Goal: Information Seeking & Learning: Learn about a topic

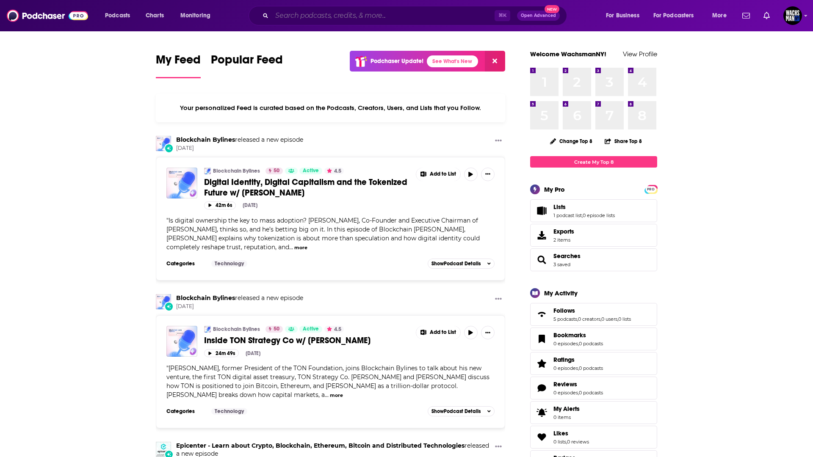
click at [356, 12] on input "Search podcasts, credits, & more..." at bounding box center [383, 16] width 223 height 14
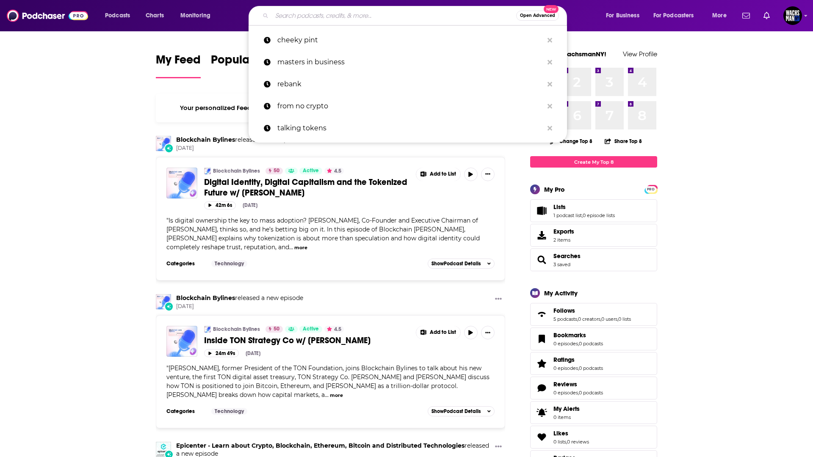
paste input "New Era finance podcast"
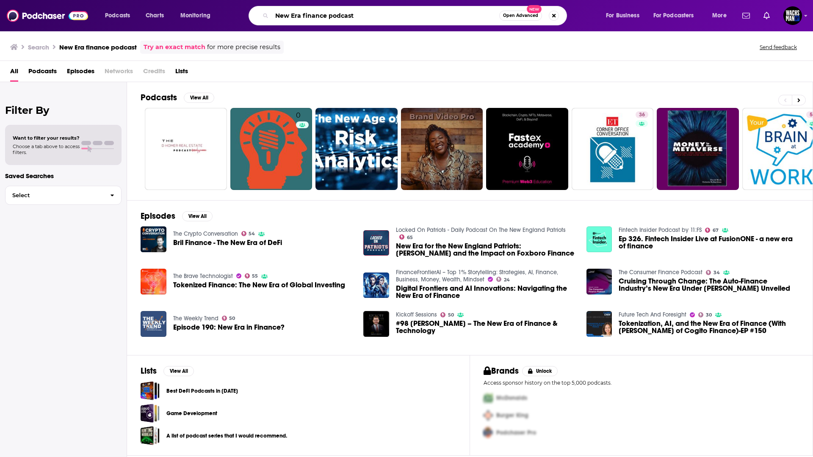
click at [281, 13] on input "New Era finance podcast" at bounding box center [385, 16] width 227 height 14
drag, startPoint x: 355, startPoint y: 17, endPoint x: 331, endPoint y: 14, distance: 23.8
click at [331, 14] on input "New Era finance podcast" at bounding box center [385, 16] width 227 height 14
type input "New Era finance"
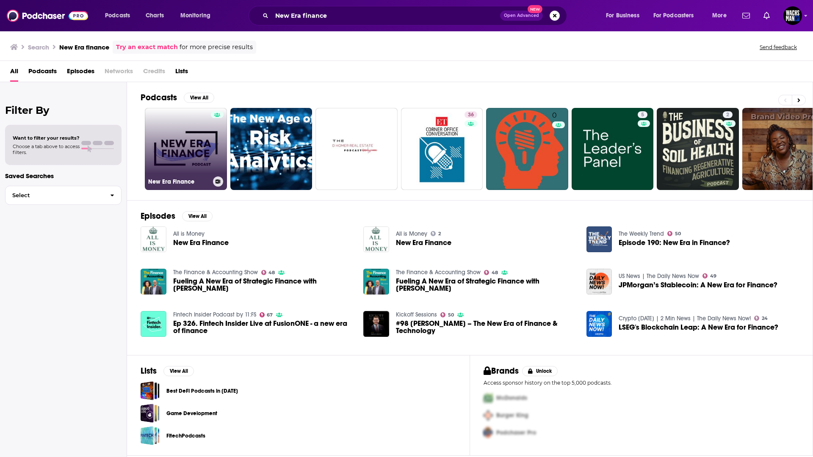
click at [191, 149] on link "New Era Finance" at bounding box center [186, 149] width 82 height 82
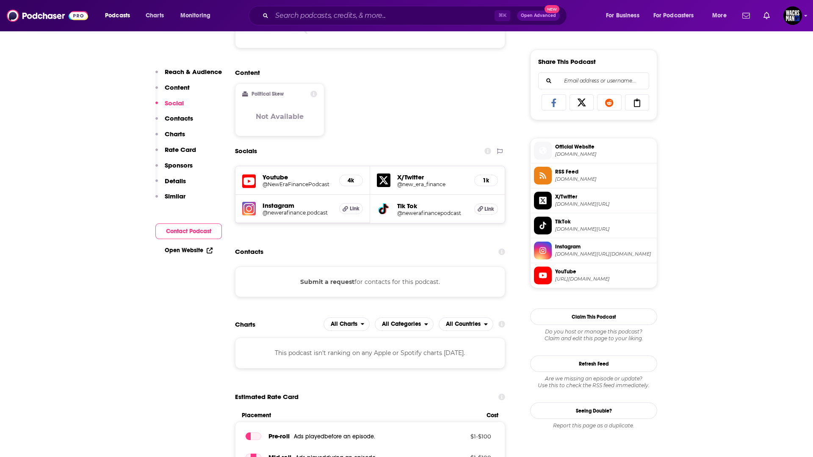
scroll to position [514, 0]
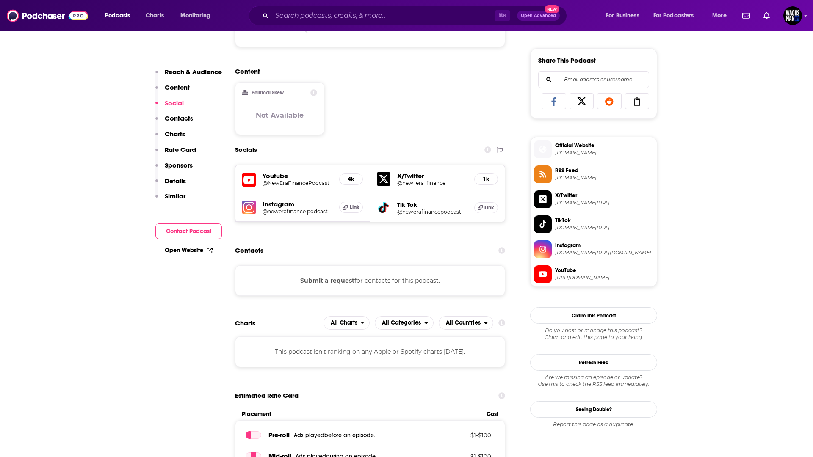
click at [350, 284] on button "Submit a request" at bounding box center [327, 280] width 54 height 9
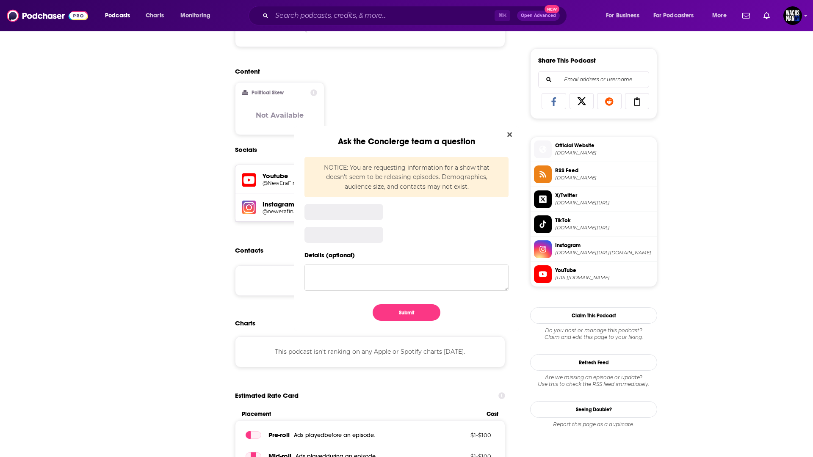
scroll to position [0, 0]
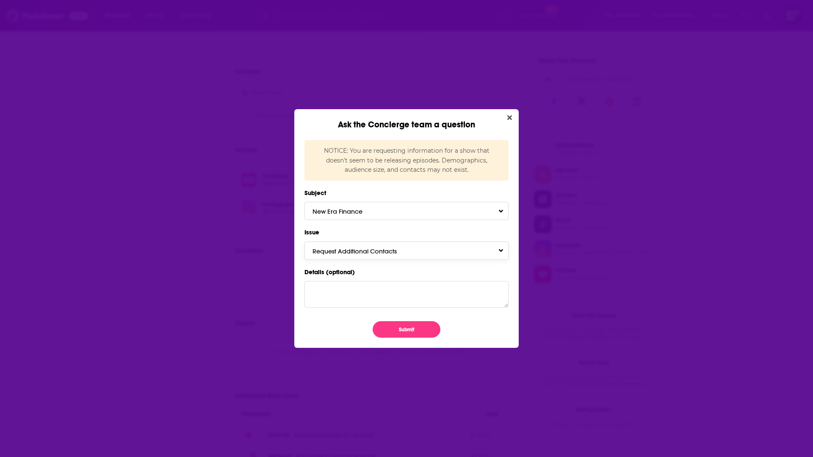
click at [344, 252] on span "Request Additional Contacts" at bounding box center [363, 251] width 101 height 8
click at [509, 116] on icon "Close" at bounding box center [509, 117] width 5 height 7
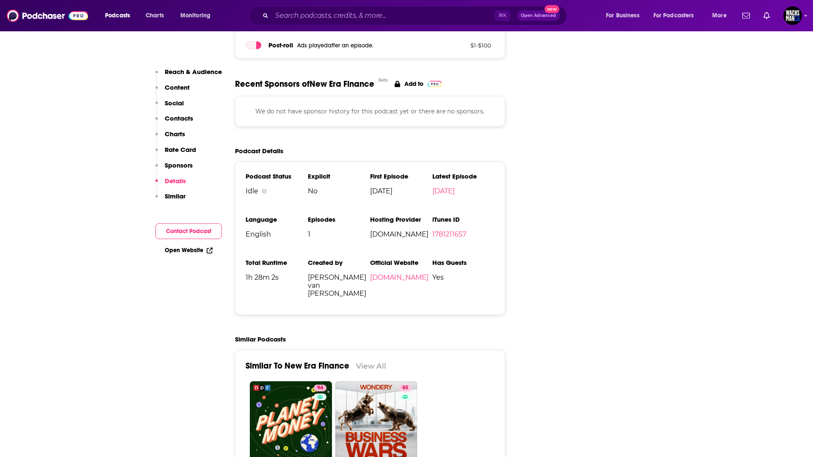
scroll to position [949, 0]
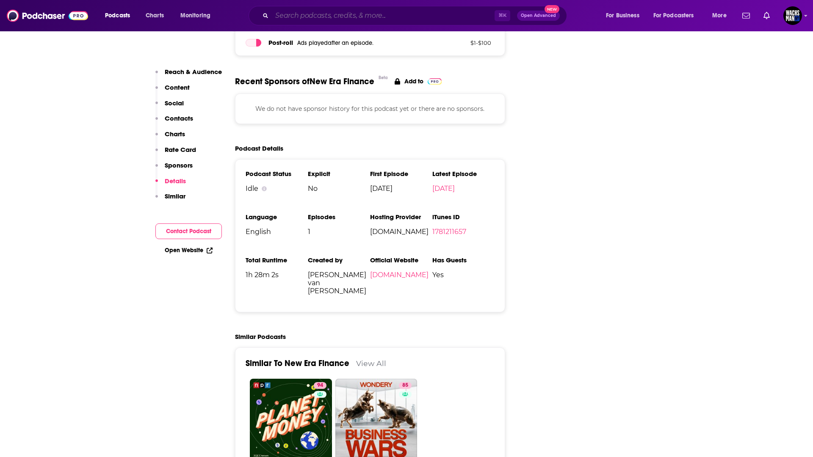
click at [282, 21] on input "Search podcasts, credits, & more..." at bounding box center [383, 16] width 223 height 14
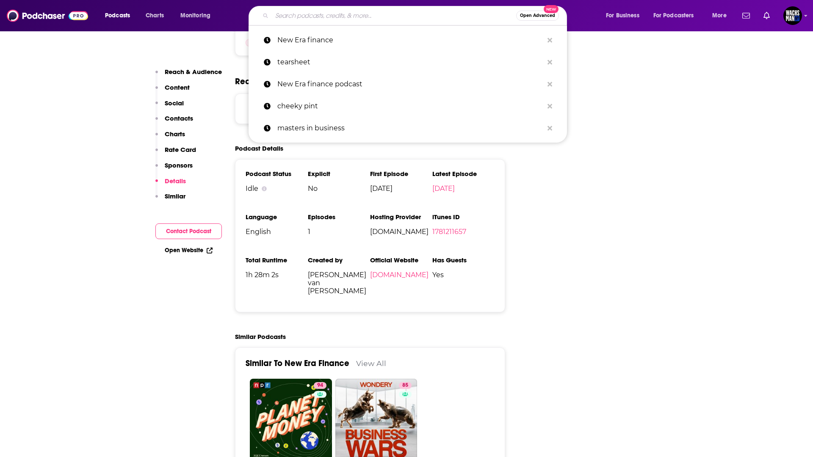
paste input "Crypto [PERSON_NAME]"
type input "Crypto [PERSON_NAME]"
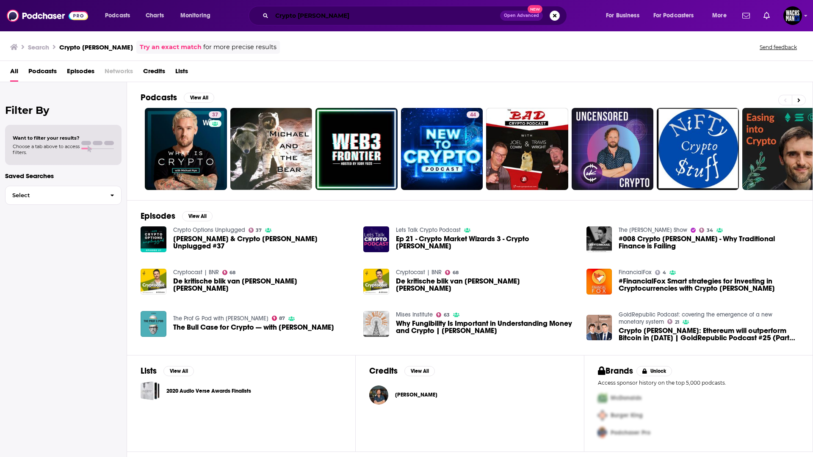
click at [292, 13] on input "Crypto [PERSON_NAME]" at bounding box center [386, 16] width 228 height 14
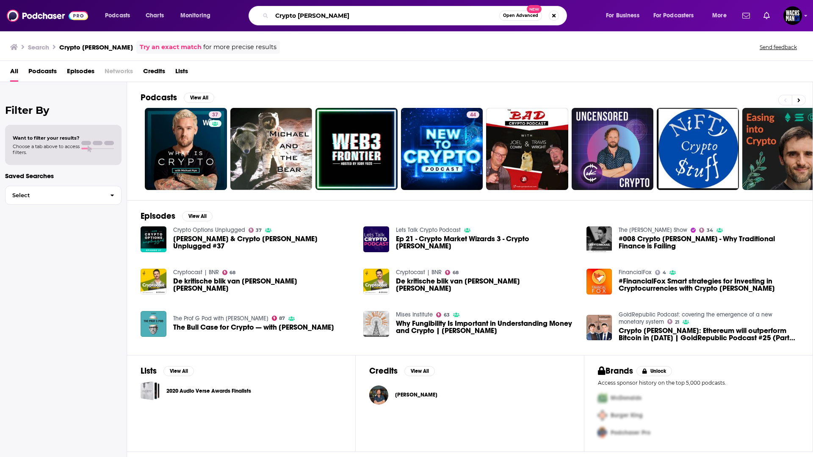
click at [292, 13] on input "Crypto [PERSON_NAME]" at bounding box center [385, 16] width 227 height 14
type input "New Era Finance"
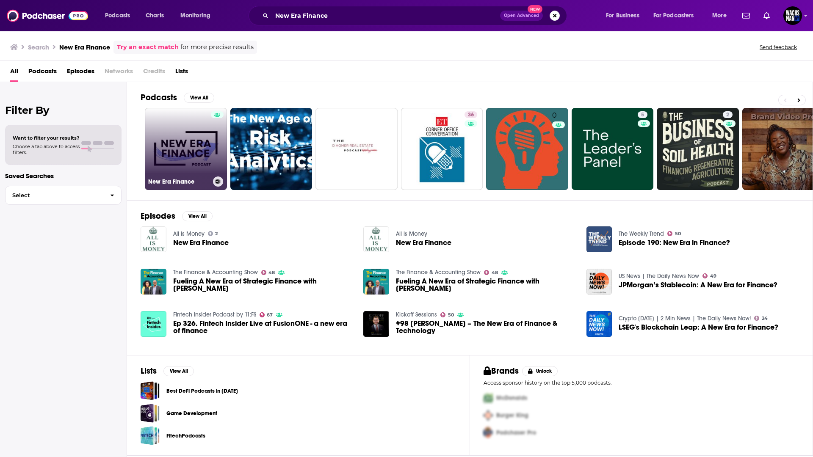
click at [197, 145] on link "New Era Finance" at bounding box center [186, 149] width 82 height 82
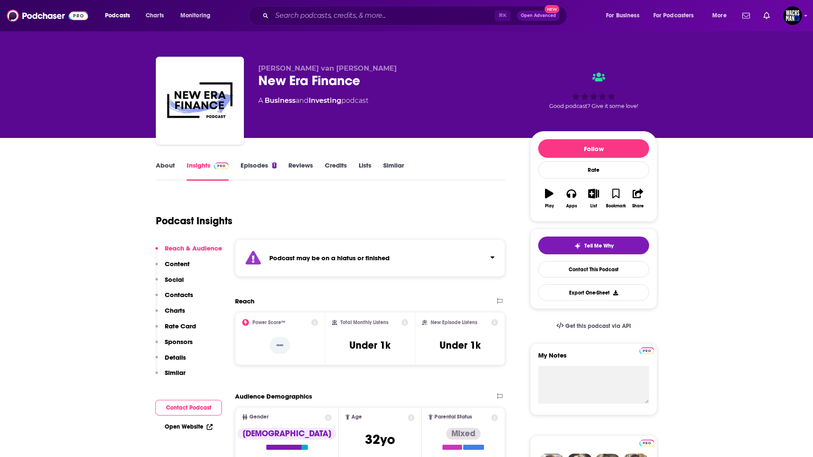
click at [256, 166] on link "Episodes 1" at bounding box center [259, 170] width 36 height 19
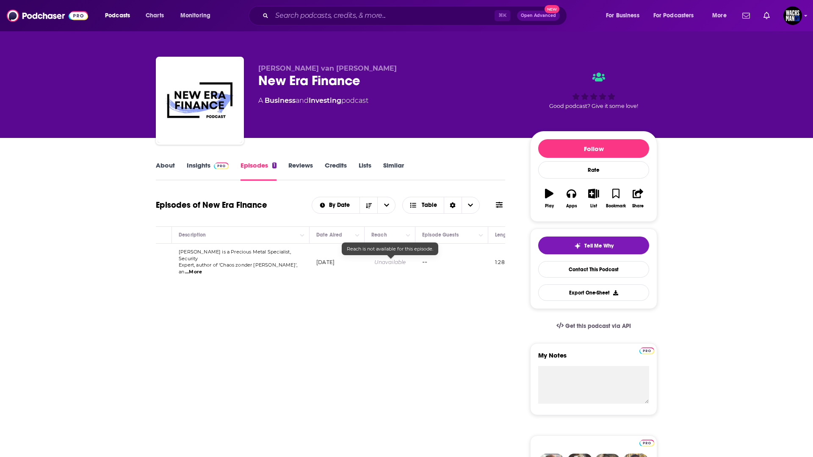
scroll to position [0, 155]
click at [160, 169] on link "About" at bounding box center [165, 170] width 19 height 19
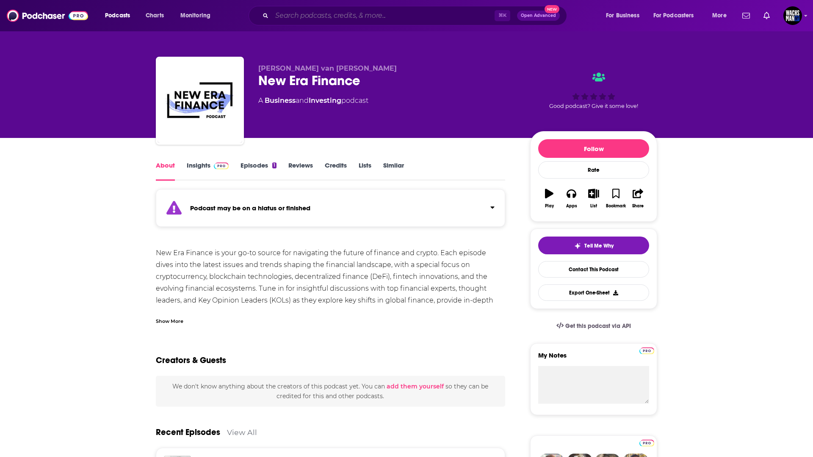
click at [302, 20] on input "Search podcasts, credits, & more..." at bounding box center [383, 16] width 223 height 14
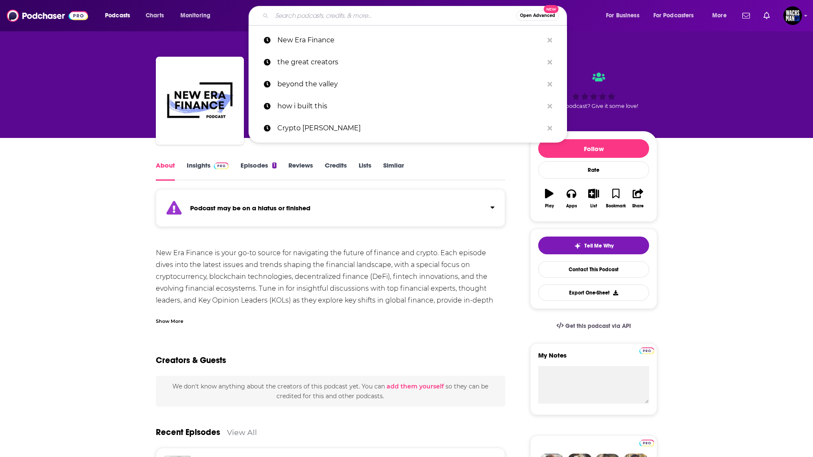
paste input "[PERSON_NAME] van [PERSON_NAME]"
type input "[PERSON_NAME] van [PERSON_NAME]"
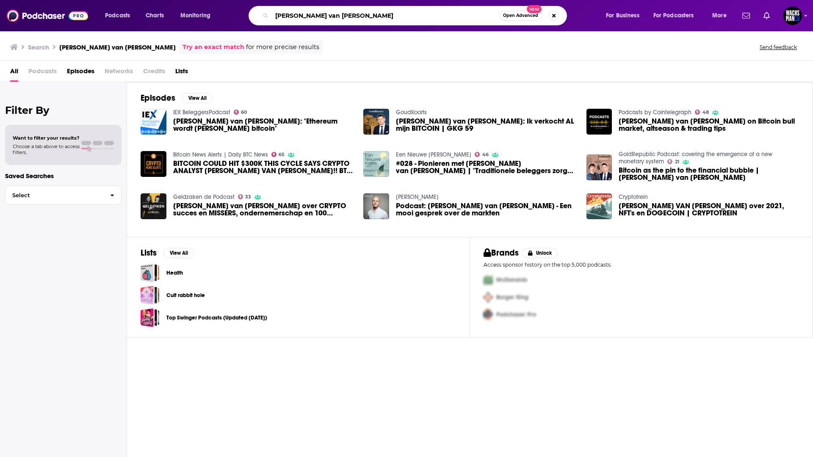
click at [329, 16] on input "[PERSON_NAME] van [PERSON_NAME]" at bounding box center [385, 16] width 227 height 14
paste input "Web3 Deep Dive w/[PERSON_NAME]"
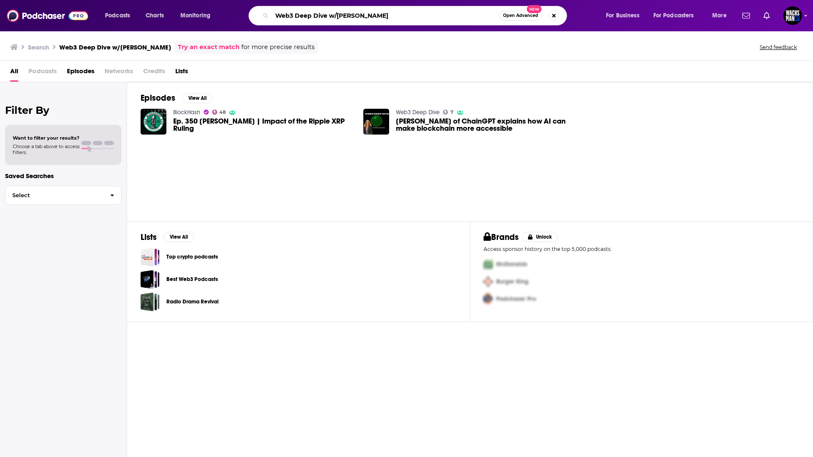
drag, startPoint x: 402, startPoint y: 13, endPoint x: 331, endPoint y: 14, distance: 71.6
click at [331, 14] on input "Web3 Deep Dive w/[PERSON_NAME]" at bounding box center [385, 16] width 227 height 14
type input "Web3 Deep Dive"
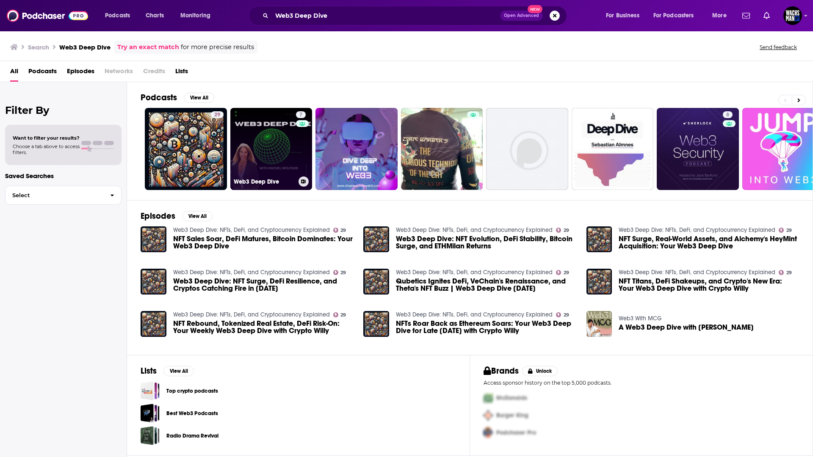
click at [282, 138] on link "7 Web3 Deep Dive" at bounding box center [271, 149] width 82 height 82
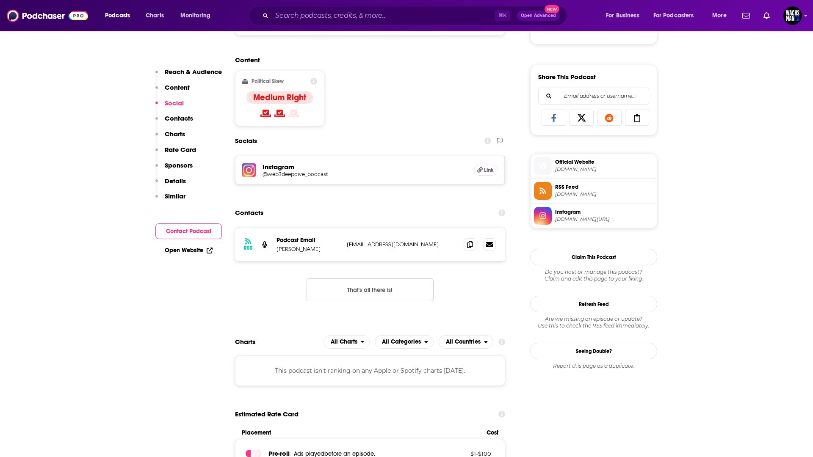
scroll to position [499, 0]
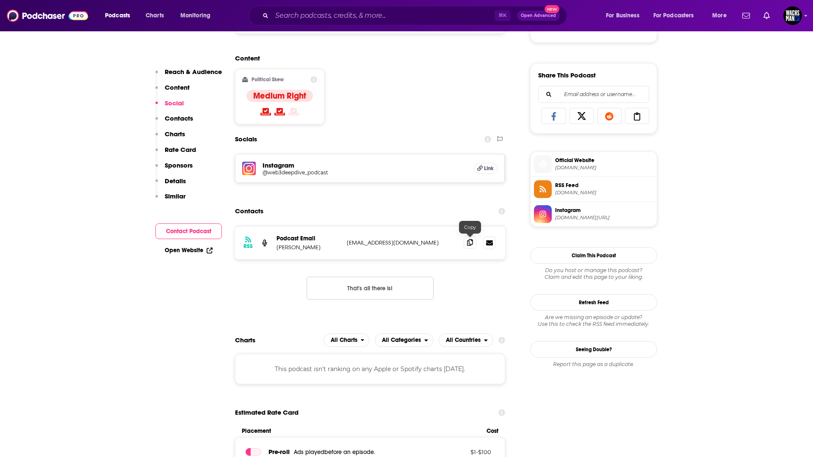
click at [474, 245] on span at bounding box center [470, 242] width 13 height 13
click at [470, 243] on icon at bounding box center [470, 242] width 6 height 7
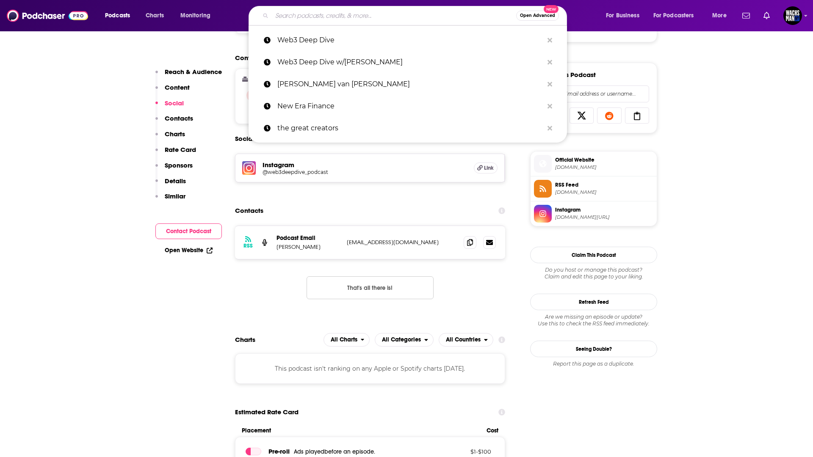
click at [364, 18] on input "Search podcasts, credits, & more..." at bounding box center [394, 16] width 244 height 14
paste input "Cointelegraph Chain Reaction X spaces"
type input "Cointelegraph Chain Reaction X spaces"
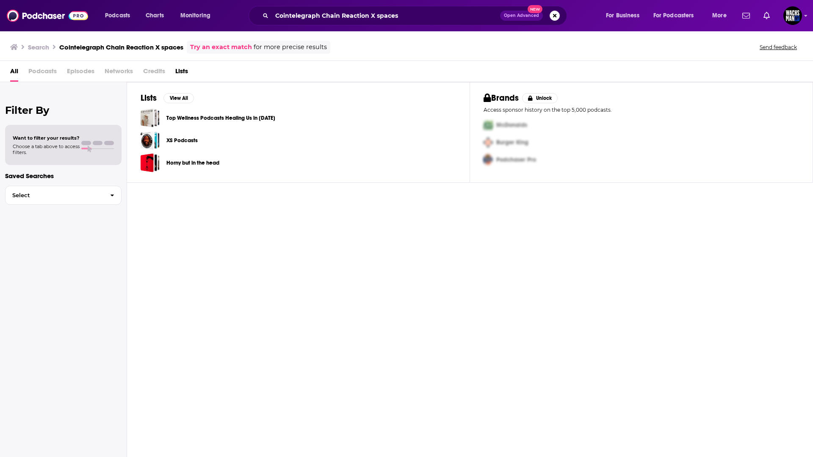
click at [265, 19] on div "Cointelegraph Chain Reaction X spaces Open Advanced New" at bounding box center [408, 15] width 318 height 19
click at [300, 14] on input "Cointelegraph Chain Reaction X spaces" at bounding box center [386, 16] width 228 height 14
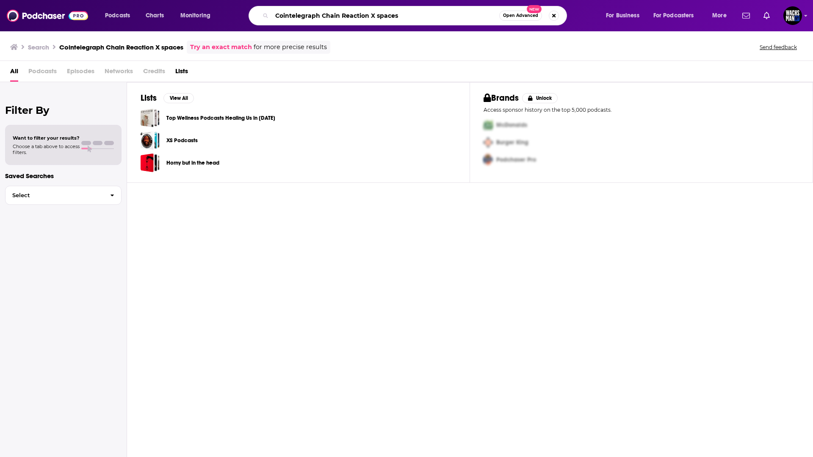
click at [299, 14] on input "Cointelegraph Chain Reaction X spaces" at bounding box center [385, 16] width 227 height 14
paste input "hain Stori"
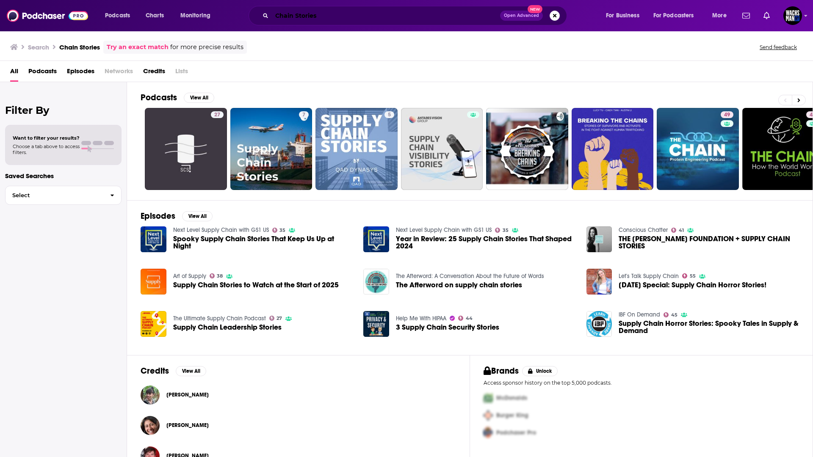
click at [305, 19] on input "Chain Stories" at bounding box center [386, 16] width 228 height 14
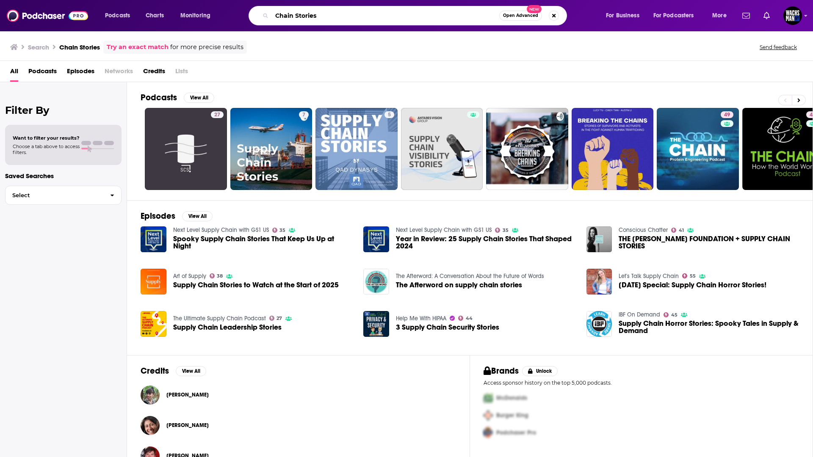
click at [305, 19] on input "Chain Stories" at bounding box center [385, 16] width 227 height 14
paste input "Full Tech Ahead"
type input "Full Tech Ahead"
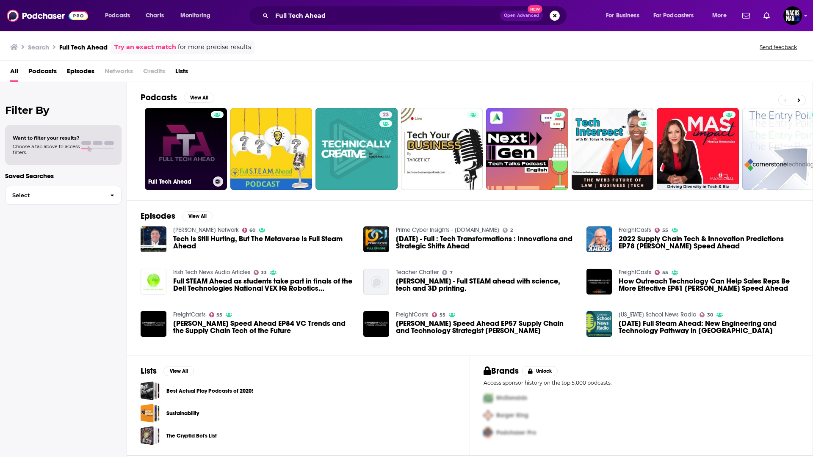
click at [194, 138] on link "Full Tech Ahead" at bounding box center [186, 149] width 82 height 82
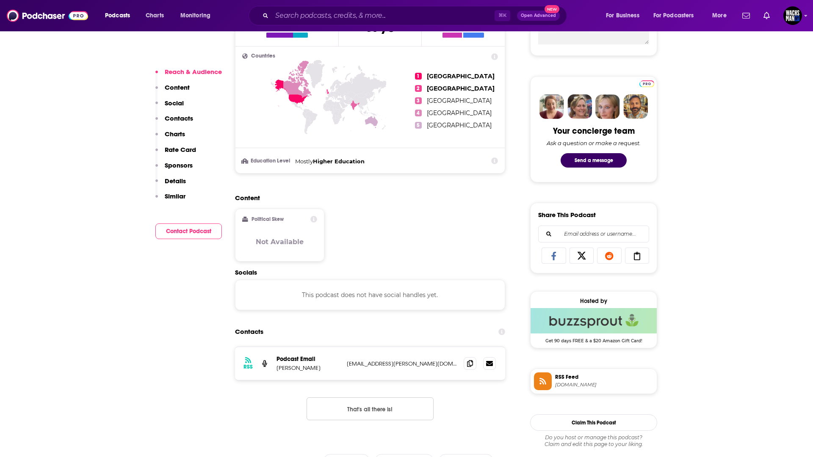
scroll to position [372, 0]
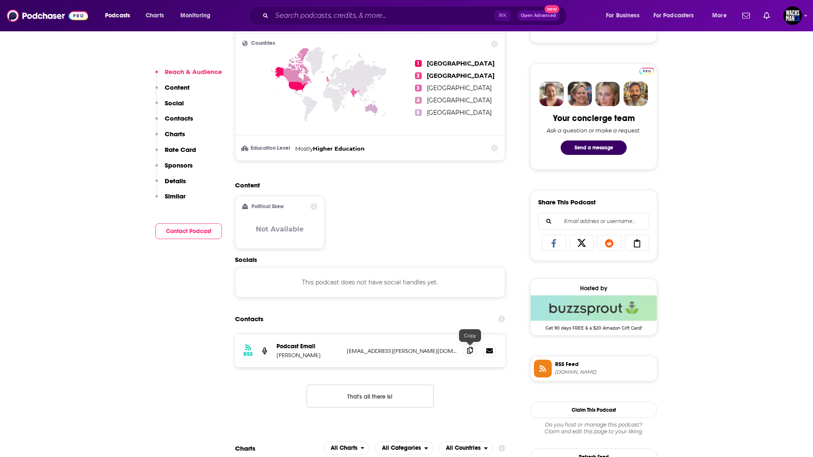
click at [472, 353] on icon at bounding box center [470, 350] width 6 height 7
click at [307, 22] on input "Search podcasts, credits, & more..." at bounding box center [383, 16] width 223 height 14
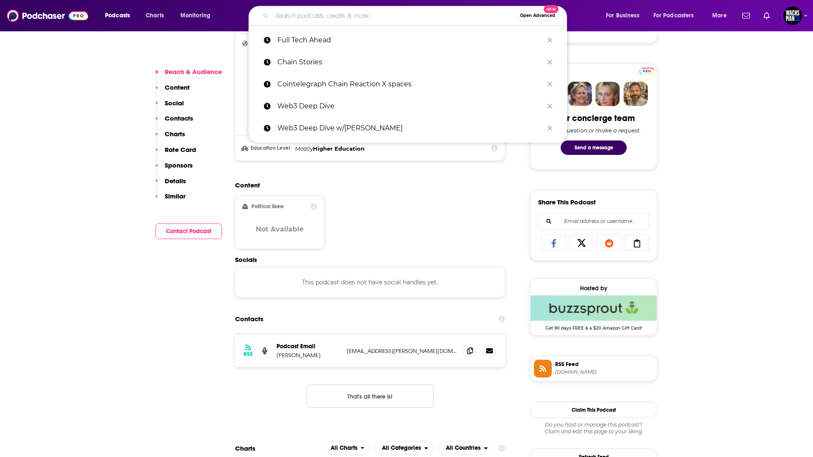
paste input "Forward Guidance"
type input "Forward Guidance"
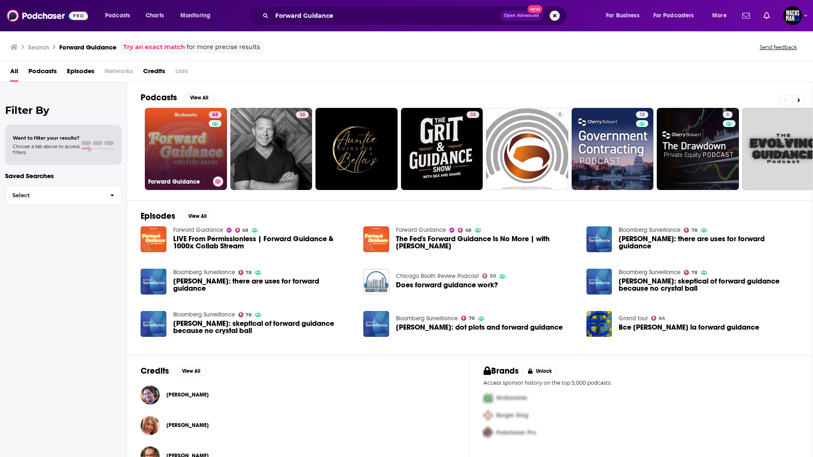
click at [176, 138] on link "68 Forward Guidance" at bounding box center [186, 149] width 82 height 82
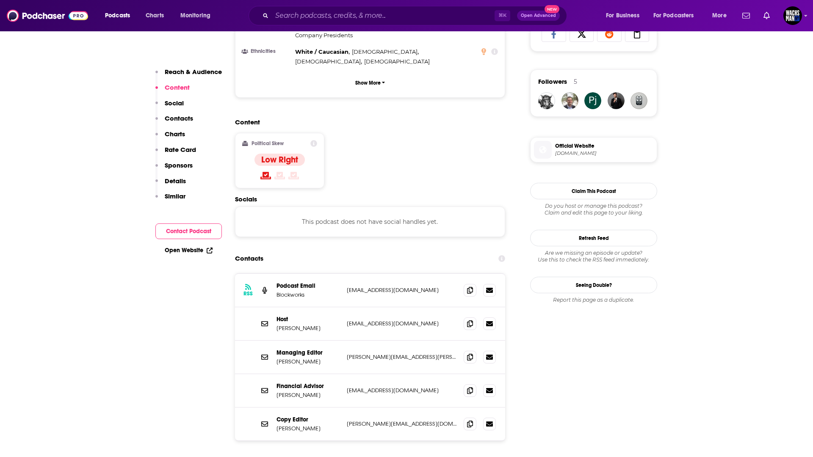
scroll to position [584, 0]
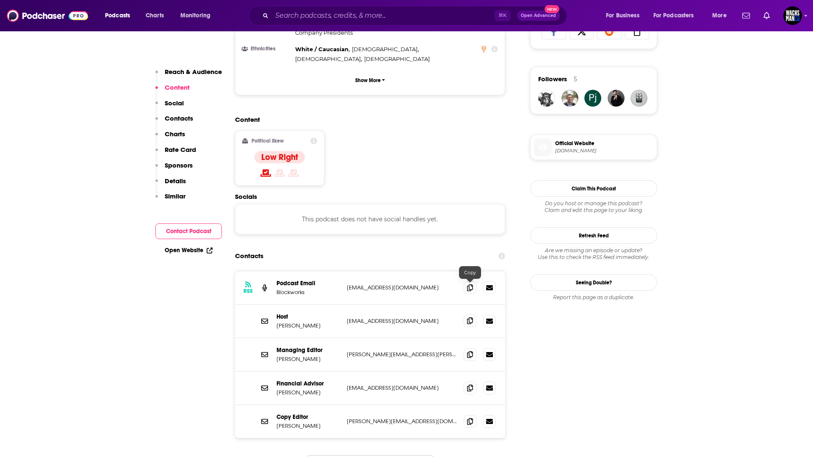
click at [475, 315] on span at bounding box center [470, 321] width 13 height 13
click at [474, 281] on span at bounding box center [470, 287] width 13 height 13
click at [293, 22] on input "Search podcasts, credits, & more..." at bounding box center [383, 16] width 223 height 14
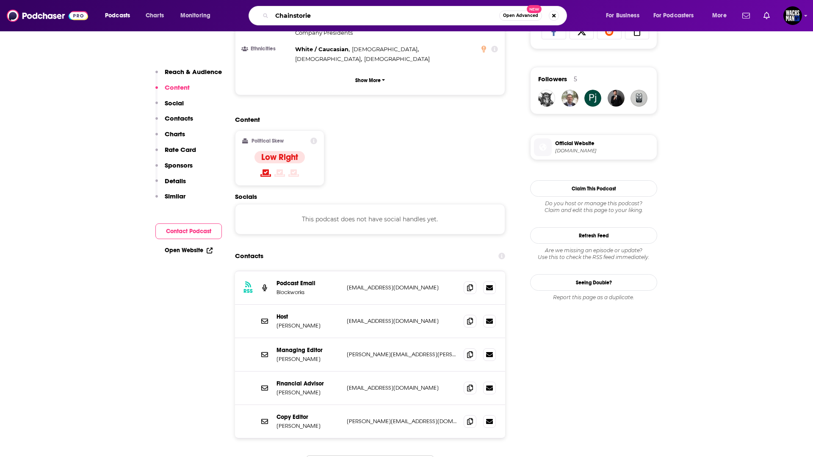
type input "Chainstories"
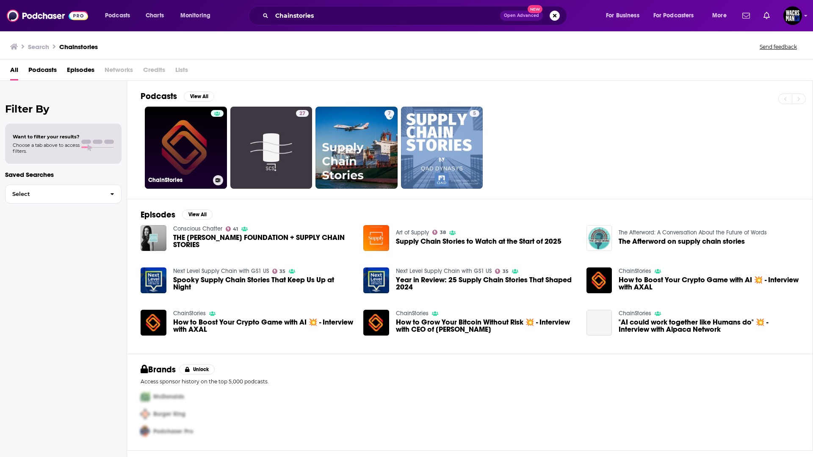
click at [193, 159] on link "ChainStories" at bounding box center [186, 148] width 82 height 82
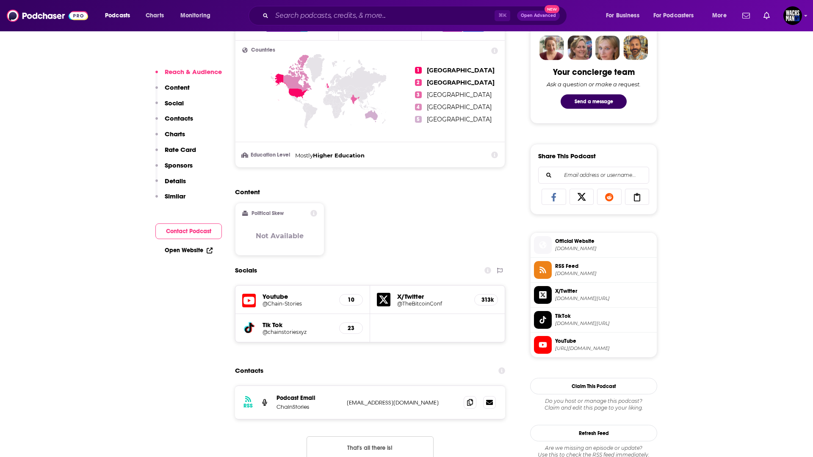
scroll to position [419, 0]
click at [467, 404] on icon at bounding box center [470, 401] width 6 height 7
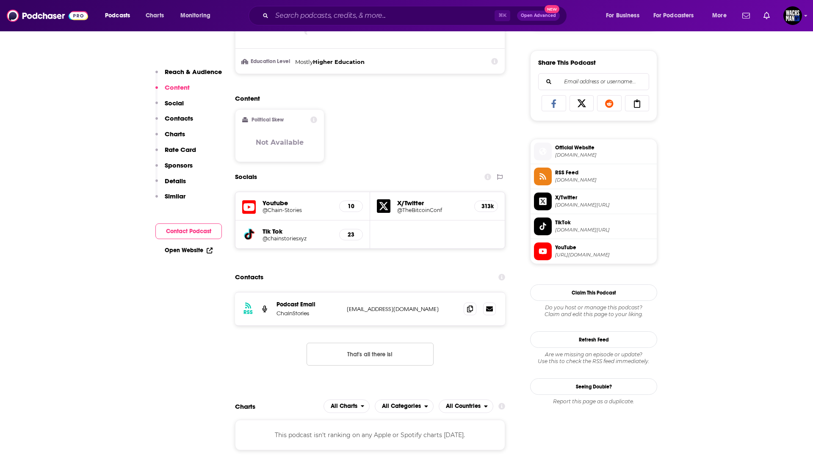
scroll to position [518, 0]
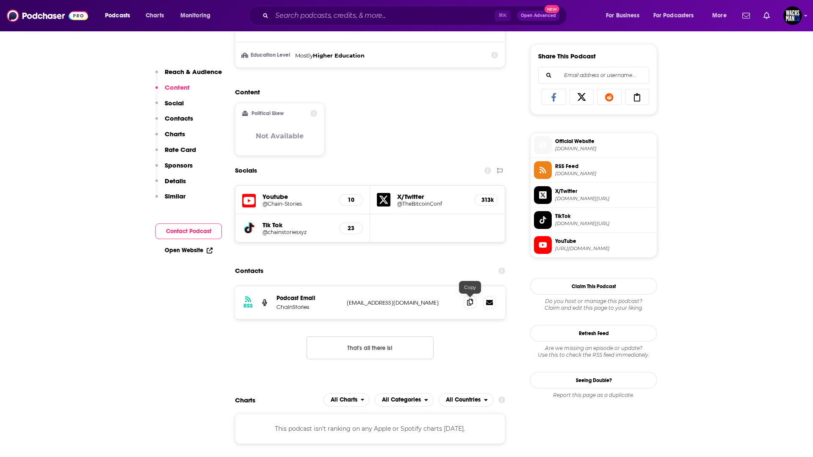
click at [468, 304] on icon at bounding box center [470, 302] width 6 height 7
